Goal: Communication & Community: Answer question/provide support

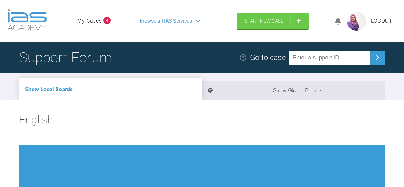
click at [97, 19] on link "My Cases" at bounding box center [89, 21] width 25 height 8
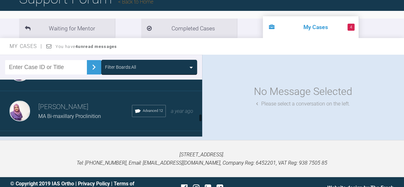
scroll to position [311, 0]
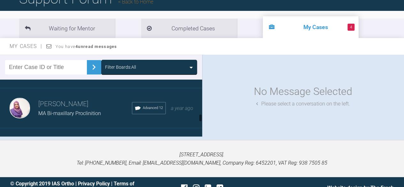
drag, startPoint x: 199, startPoint y: 84, endPoint x: 209, endPoint y: 119, distance: 36.6
click at [209, 119] on div "Filter Boards: All Sadia Bokhari KB - Skeletal Class II divi I with anterior op…" at bounding box center [202, 97] width 404 height 85
click at [66, 109] on h3 "[PERSON_NAME]" at bounding box center [85, 104] width 94 height 11
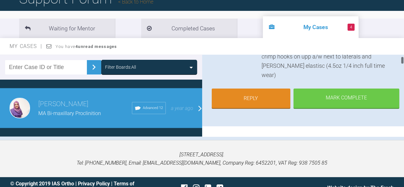
scroll to position [75, 0]
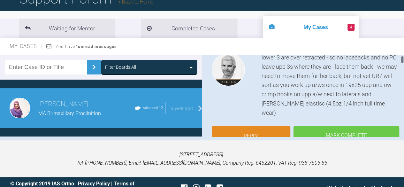
click at [403, 59] on div at bounding box center [402, 96] width 4 height 82
click at [259, 127] on link "Reply" at bounding box center [251, 137] width 79 height 20
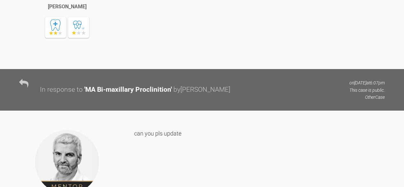
scroll to position [1951, 0]
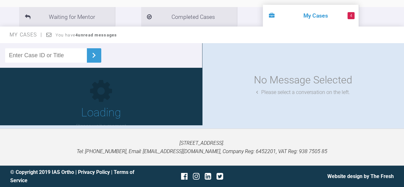
scroll to position [59, 0]
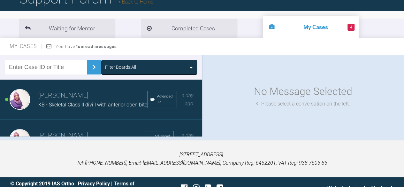
click at [78, 97] on h3 "[PERSON_NAME]" at bounding box center [92, 95] width 109 height 11
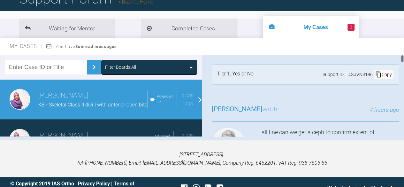
click at [319, 108] on div "4 hours ago" at bounding box center [341, 109] width 115 height 9
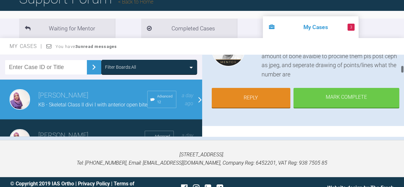
scroll to position [100, 0]
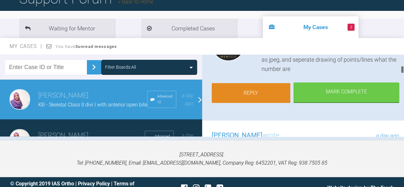
click at [269, 94] on link "Reply" at bounding box center [251, 93] width 79 height 20
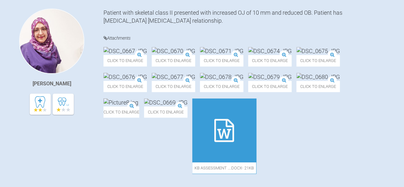
scroll to position [306, 0]
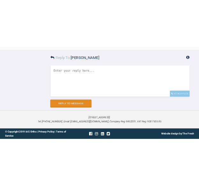
scroll to position [661, 0]
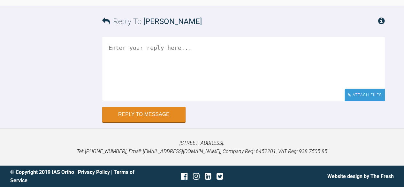
click at [372, 101] on div "Attach Files" at bounding box center [364, 94] width 40 height 12
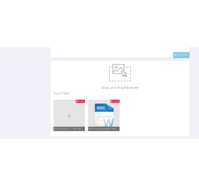
scroll to position [634, 0]
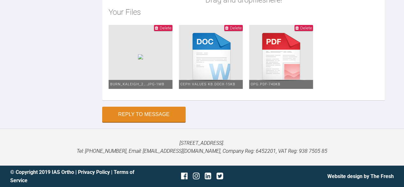
scroll to position [839, 0]
type textarea "Thanks for reply. Please find ceph and tracing. Sorry the quality of ceph not g…"
click at [161, 113] on button "Reply to Message" at bounding box center [143, 114] width 83 height 15
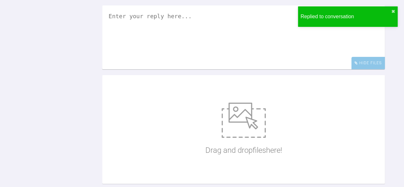
scroll to position [774, 0]
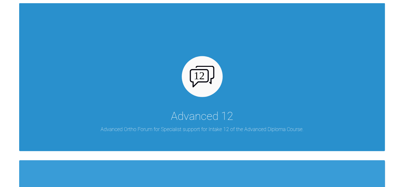
click at [238, 125] on p "Advanced Ortho Forum for Specialist support for Intake 12 of the Advanced Diplo…" at bounding box center [202, 129] width 203 height 8
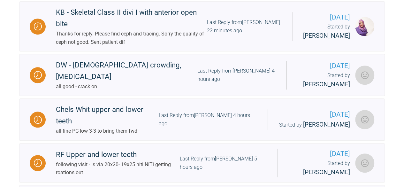
scroll to position [222, 0]
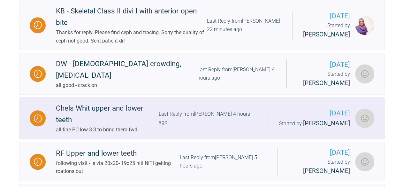
click at [123, 102] on div "Chels Whit upper and lower teeth" at bounding box center [107, 113] width 103 height 23
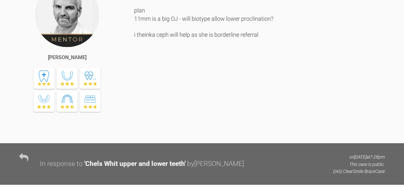
scroll to position [371, 0]
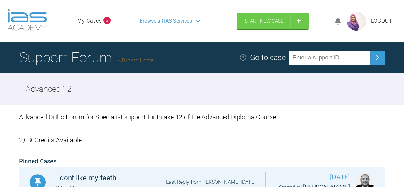
click at [94, 18] on link "My Cases" at bounding box center [89, 21] width 25 height 8
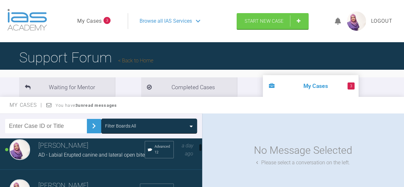
scroll to position [46, 0]
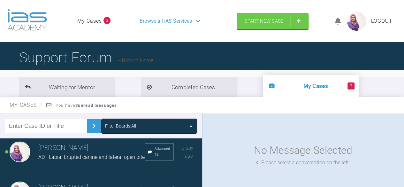
click at [40, 157] on span "AD - Labial Erupted canine and lateral open bite" at bounding box center [91, 157] width 106 height 6
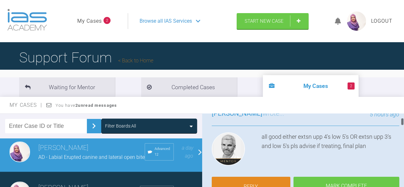
scroll to position [49, 0]
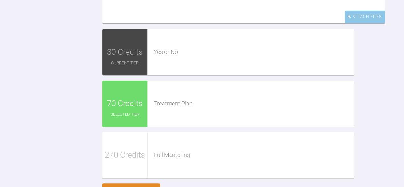
scroll to position [846, 0]
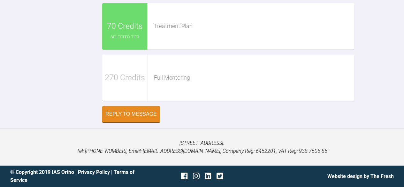
scroll to position [943, 0]
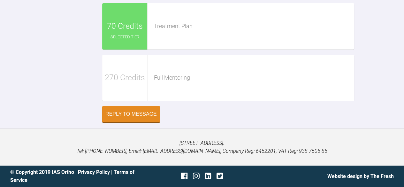
scroll to position [1083, 0]
type textarea "Hi thanks for reply I am more towards extraction upper 4s and lower 5s as feel …"
click at [135, 111] on button "Reply to Message" at bounding box center [131, 115] width 58 height 16
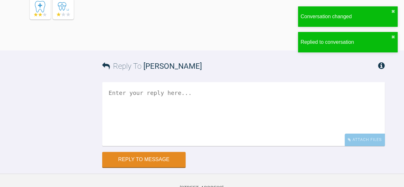
scroll to position [919, 0]
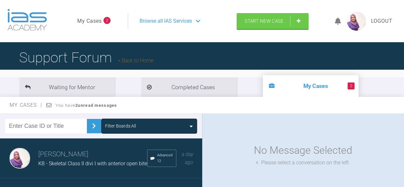
click at [267, 84] on li "2 My Cases" at bounding box center [311, 86] width 96 height 22
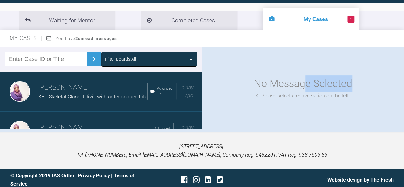
drag, startPoint x: 303, startPoint y: 46, endPoint x: 408, endPoint y: 62, distance: 105.8
click at [404, 62] on html "My Cases 2 Logout Browse all IAS Services Start New Case Logout Support Forum B…" at bounding box center [202, 61] width 404 height 257
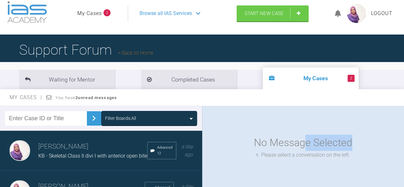
scroll to position [4, 0]
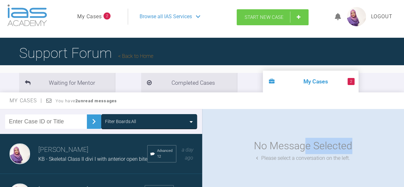
click at [251, 18] on span "Start New Case" at bounding box center [263, 17] width 39 height 6
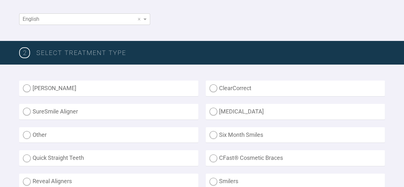
scroll to position [125, 0]
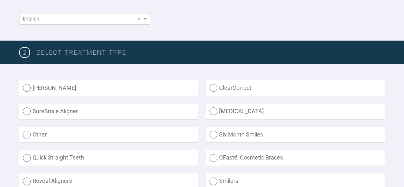
click at [26, 131] on label "Other" at bounding box center [108, 135] width 179 height 16
radio input "true"
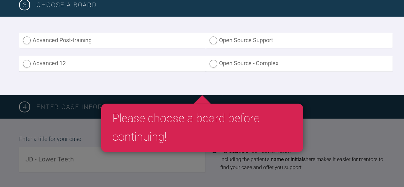
scroll to position [391, 0]
click at [26, 63] on label "Advanced 12" at bounding box center [112, 64] width 187 height 16
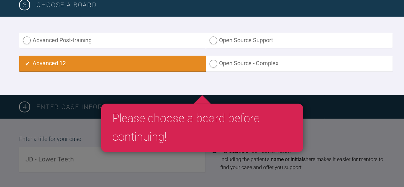
radio input "true"
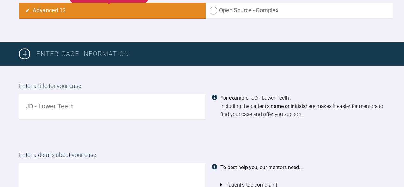
click at [29, 103] on input "text" at bounding box center [112, 106] width 186 height 25
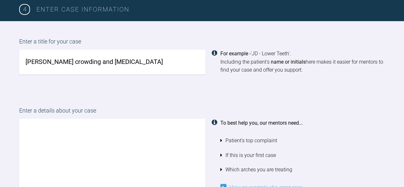
scroll to position [490, 0]
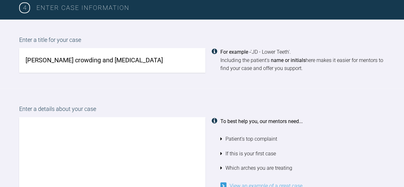
type input "[PERSON_NAME] crowding and [MEDICAL_DATA]"
click at [68, 137] on textarea at bounding box center [112, 153] width 186 height 73
paste textarea "Adult patient concern about her teeth appearance and feel very anxious to smile…"
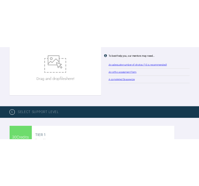
scroll to position [788, 0]
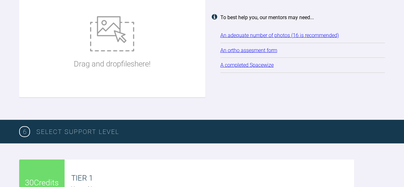
type textarea "Adult patient concern about her teeth appearance and feel very anxious to smile…"
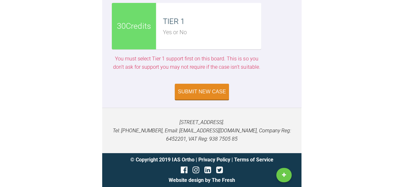
scroll to position [1561, 0]
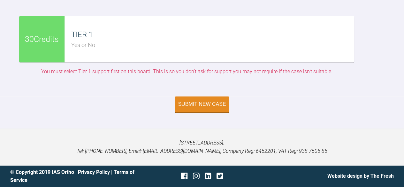
scroll to position [1939, 0]
click at [185, 107] on button "Submit New Case" at bounding box center [202, 104] width 54 height 16
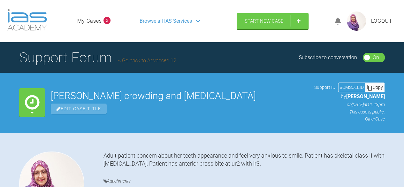
click at [155, 19] on span "Browse all IAS Services" at bounding box center [165, 21] width 52 height 8
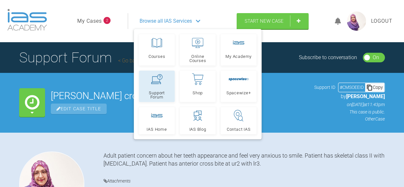
click at [159, 77] on icon at bounding box center [156, 79] width 11 height 10
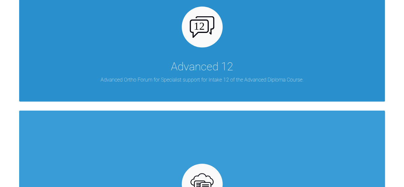
click at [63, 68] on div "Advanced 12 Advanced Ortho Forum for Specialist support for Intake 12 of the Ad…" at bounding box center [201, 28] width 365 height 148
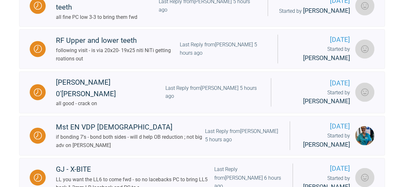
scroll to position [431, 0]
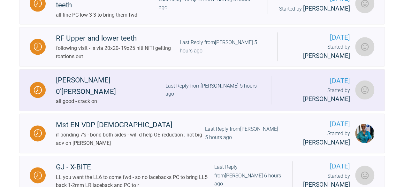
click at [96, 97] on div "all good - crack on" at bounding box center [110, 101] width 109 height 8
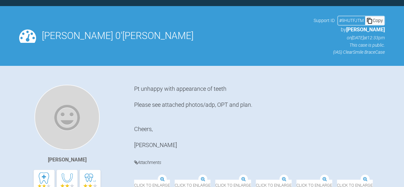
scroll to position [431, 0]
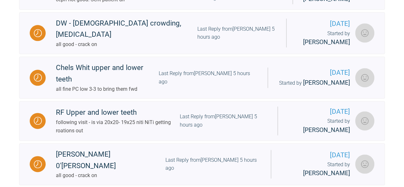
scroll to position [357, 0]
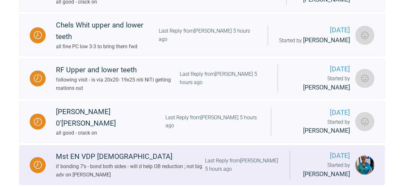
click at [68, 162] on div "if bonding 7's - bond both sides - will d help OB reduction ; not big adv on [P…" at bounding box center [130, 170] width 149 height 16
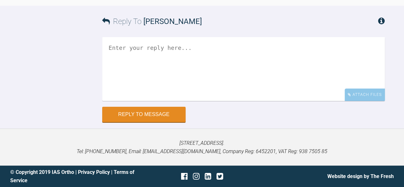
scroll to position [7233, 0]
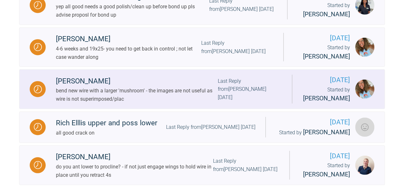
scroll to position [780, 0]
click at [125, 86] on div "bend new wire with a larger 'mushroom' - the images are not useful as wire is n…" at bounding box center [137, 94] width 162 height 16
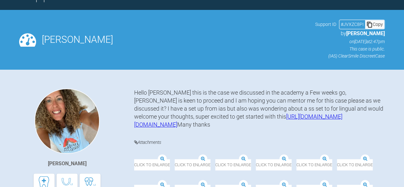
scroll to position [65, 0]
